Goal: Navigation & Orientation: Understand site structure

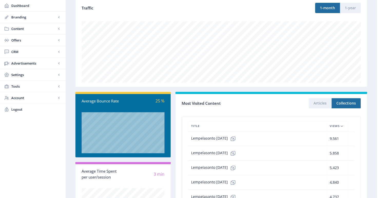
scroll to position [68, 0]
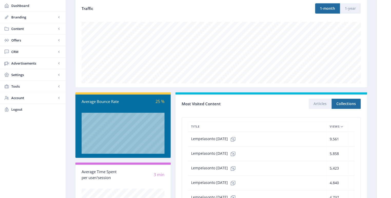
click at [342, 125] on icon at bounding box center [342, 127] width 4 height 4
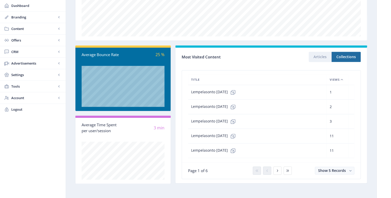
click at [341, 78] on icon at bounding box center [342, 80] width 4 height 4
click at [320, 57] on button "Articles" at bounding box center [320, 57] width 23 height 10
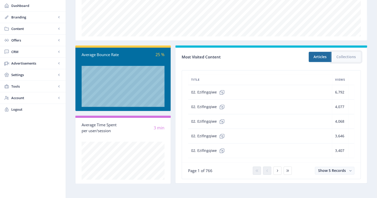
click at [354, 58] on button "Collections" at bounding box center [345, 57] width 29 height 10
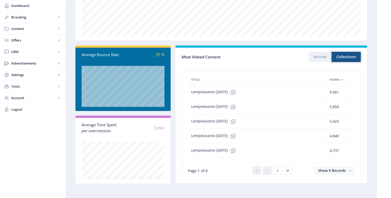
scroll to position [78, 0]
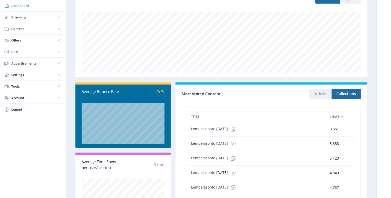
click at [24, 4] on span "Dashboard" at bounding box center [36, 5] width 50 height 5
click at [18, 86] on span "Tools" at bounding box center [33, 86] width 45 height 5
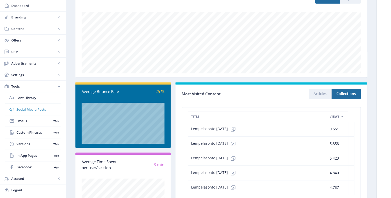
click at [27, 109] on span "Social Media Posts" at bounding box center [38, 109] width 44 height 5
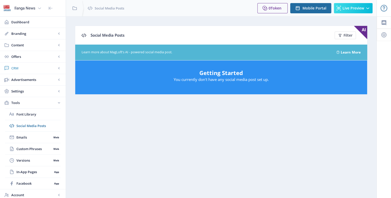
click at [19, 69] on span "CRM" at bounding box center [33, 68] width 45 height 5
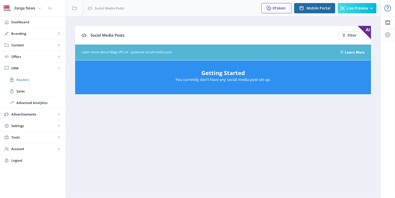
click at [21, 81] on span "Readers" at bounding box center [38, 79] width 44 height 5
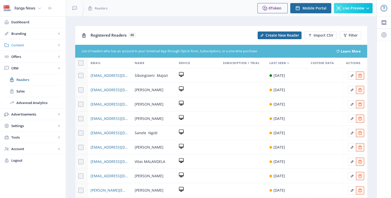
click at [21, 45] on span "Content" at bounding box center [33, 45] width 45 height 5
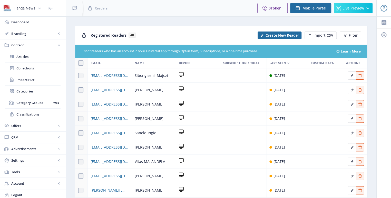
click at [21, 45] on span "Content" at bounding box center [33, 45] width 45 height 5
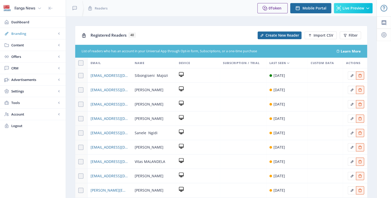
click at [21, 34] on span "Branding" at bounding box center [33, 33] width 45 height 5
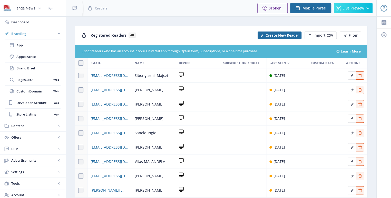
click at [21, 34] on span "Branding" at bounding box center [33, 33] width 45 height 5
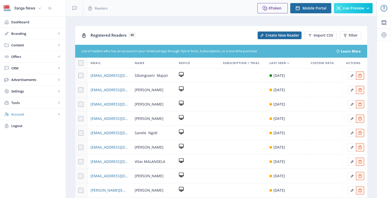
click at [24, 114] on span "Account" at bounding box center [33, 114] width 45 height 5
click at [27, 123] on span "Profile" at bounding box center [38, 125] width 44 height 5
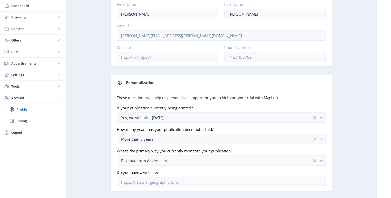
scroll to position [55, 0]
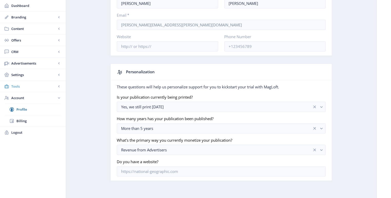
click at [16, 85] on span "Tools" at bounding box center [33, 86] width 45 height 5
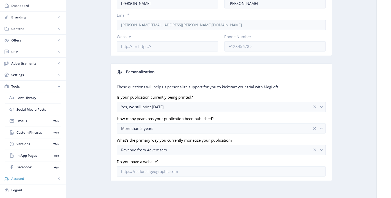
click at [18, 178] on span "Account" at bounding box center [33, 178] width 45 height 5
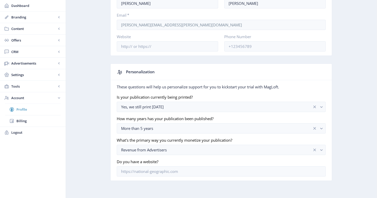
click at [24, 110] on span "Profile" at bounding box center [38, 109] width 44 height 5
click at [19, 85] on span "Tools" at bounding box center [33, 86] width 45 height 5
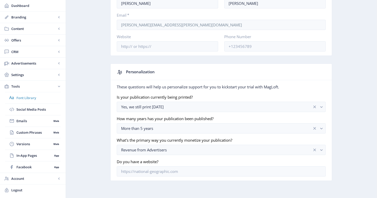
click at [24, 93] on link "Font Library" at bounding box center [32, 97] width 55 height 11
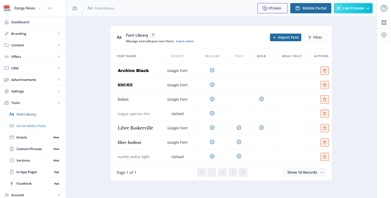
click at [25, 126] on span "Social Media Posts" at bounding box center [38, 125] width 44 height 5
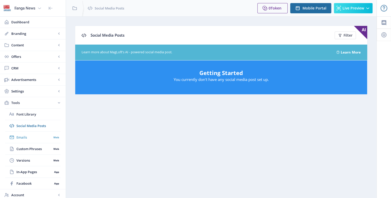
click at [23, 134] on link "Emails Web" at bounding box center [32, 137] width 55 height 11
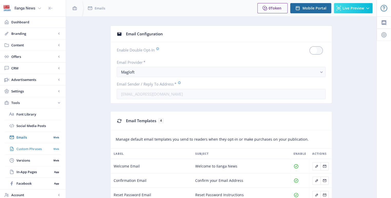
click at [23, 147] on span "Custom Phrases" at bounding box center [33, 148] width 35 height 5
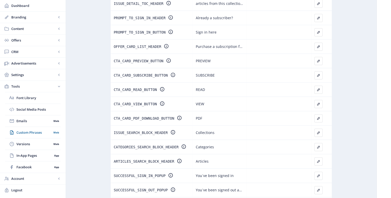
scroll to position [174, 0]
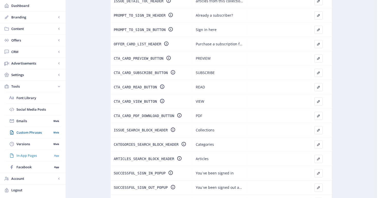
click at [23, 156] on span "In-App Pages" at bounding box center [34, 155] width 36 height 5
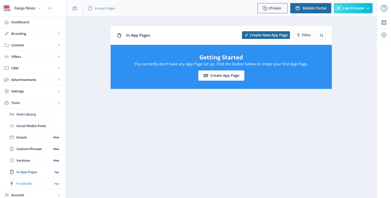
click at [24, 183] on span "Facebook" at bounding box center [34, 183] width 36 height 5
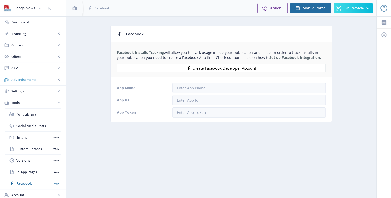
click at [18, 77] on span "Advertisements" at bounding box center [33, 79] width 45 height 5
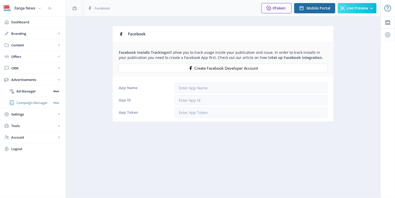
click at [31, 102] on span "Campaign Manager" at bounding box center [33, 102] width 35 height 5
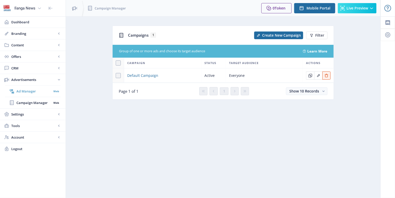
click at [22, 90] on span "Ad Manager" at bounding box center [33, 91] width 35 height 5
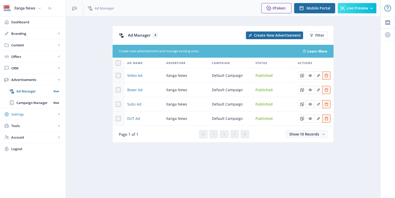
click at [12, 113] on span "Settings" at bounding box center [33, 114] width 45 height 5
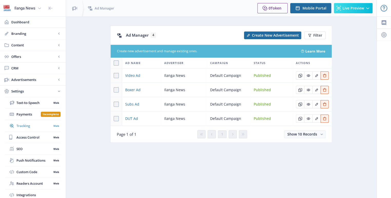
click at [20, 125] on span "Tracking" at bounding box center [33, 125] width 35 height 5
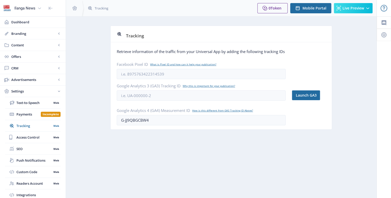
scroll to position [37, 0]
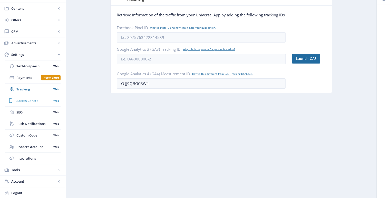
click at [23, 100] on span "Access Control" at bounding box center [33, 100] width 35 height 5
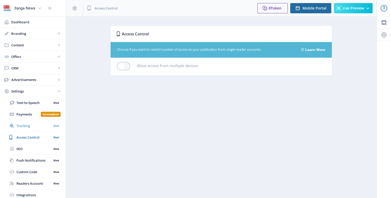
click at [22, 126] on span "Tracking" at bounding box center [33, 125] width 35 height 5
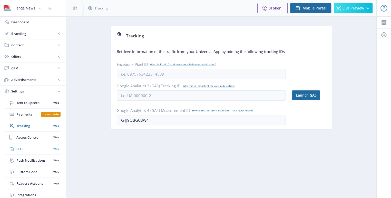
click at [19, 149] on span "SEO" at bounding box center [33, 148] width 35 height 5
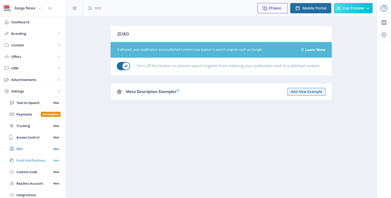
drag, startPoint x: 20, startPoint y: 160, endPoint x: 17, endPoint y: 160, distance: 3.2
click at [17, 160] on span "Push Notifications" at bounding box center [33, 160] width 35 height 5
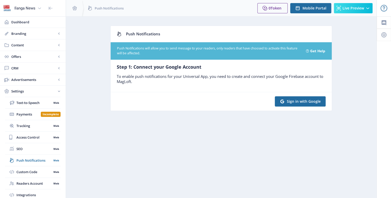
scroll to position [37, 0]
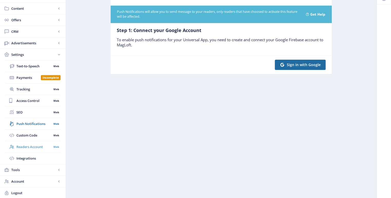
click at [30, 145] on span "Readers Account" at bounding box center [33, 146] width 35 height 5
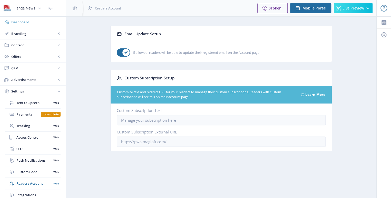
click at [23, 19] on span "Dashboard" at bounding box center [36, 21] width 50 height 5
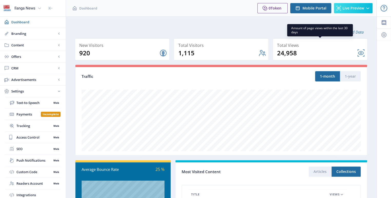
click at [359, 53] on nb-card-back at bounding box center [320, 49] width 95 height 22
click at [361, 50] on nb-card-back at bounding box center [320, 49] width 95 height 22
click at [292, 49] on nb-card-back at bounding box center [320, 49] width 95 height 22
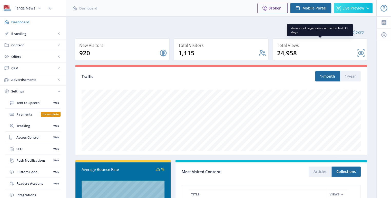
click at [292, 49] on nb-card-back at bounding box center [320, 49] width 95 height 22
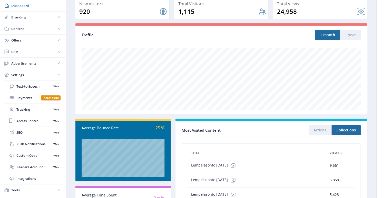
scroll to position [42, 0]
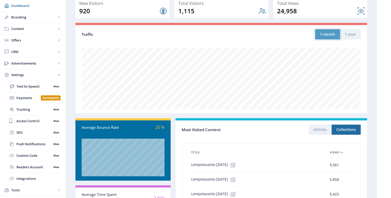
click at [334, 35] on button "1-month" at bounding box center [327, 34] width 25 height 10
click at [349, 33] on button "1-year" at bounding box center [350, 34] width 21 height 10
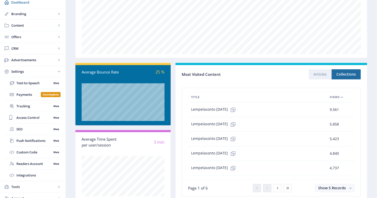
scroll to position [114, 0]
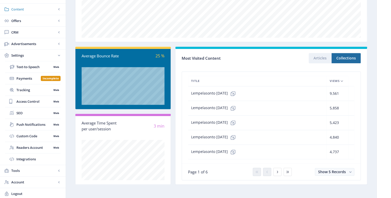
click at [17, 7] on span "Content" at bounding box center [33, 9] width 45 height 5
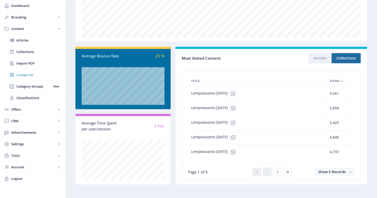
click at [18, 74] on span "Categories" at bounding box center [38, 74] width 44 height 5
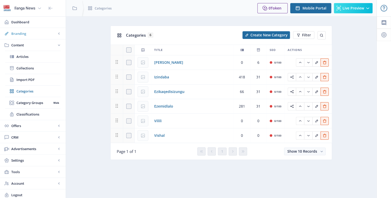
click at [21, 34] on span "Branding" at bounding box center [33, 33] width 45 height 5
click at [22, 45] on span "App" at bounding box center [38, 45] width 44 height 5
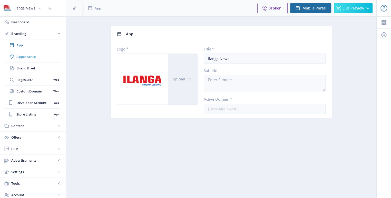
click at [25, 56] on span "Appearance" at bounding box center [38, 56] width 44 height 5
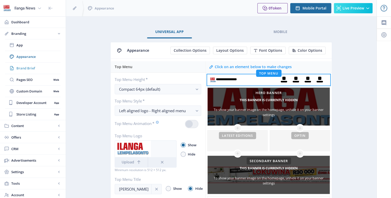
click at [25, 69] on span "Brand Brief" at bounding box center [38, 68] width 44 height 5
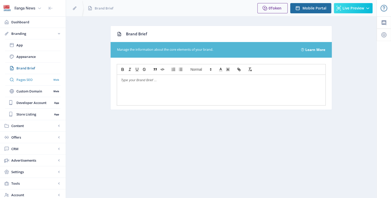
click at [21, 80] on span "Pages SEO" at bounding box center [33, 79] width 35 height 5
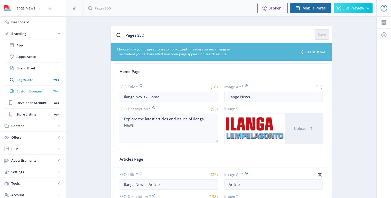
click at [23, 87] on link "Custom Domain Web" at bounding box center [32, 91] width 55 height 11
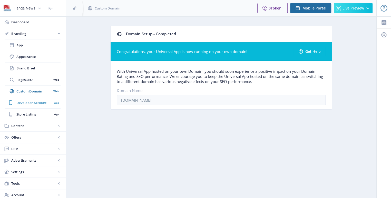
click at [24, 102] on span "Developer Account" at bounding box center [34, 102] width 36 height 5
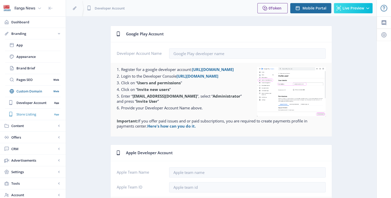
click at [21, 114] on span "Store Listing" at bounding box center [34, 114] width 36 height 5
